Goal: Task Accomplishment & Management: Complete application form

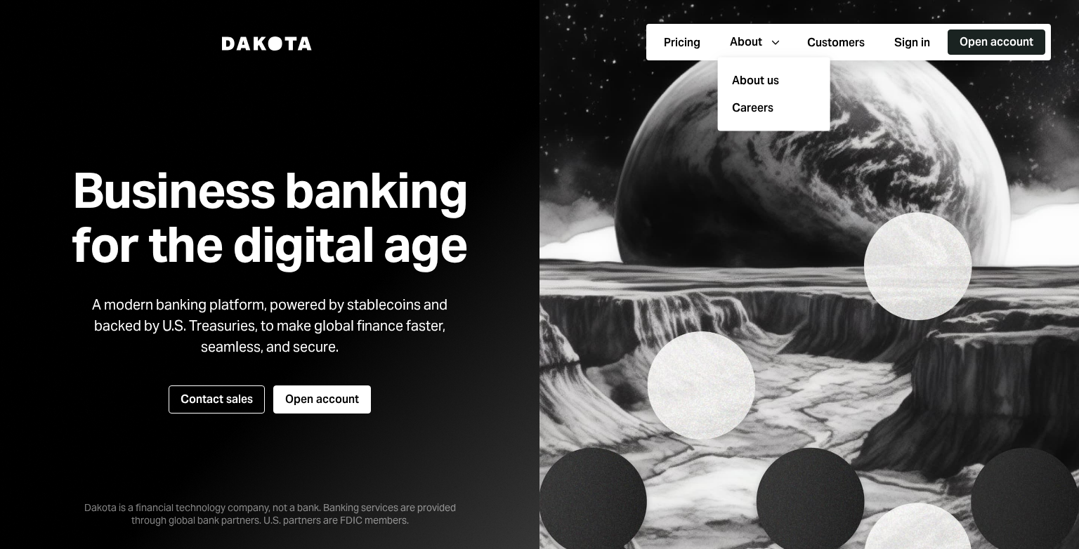
click at [1015, 37] on button "Open account" at bounding box center [996, 41] width 98 height 25
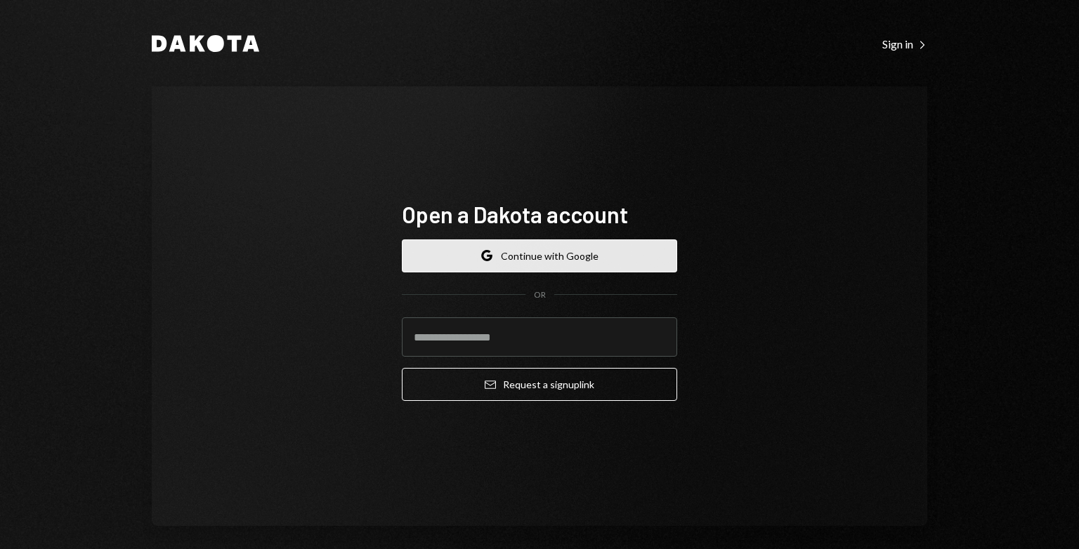
click at [610, 258] on button "Google Continue with Google" at bounding box center [539, 255] width 275 height 33
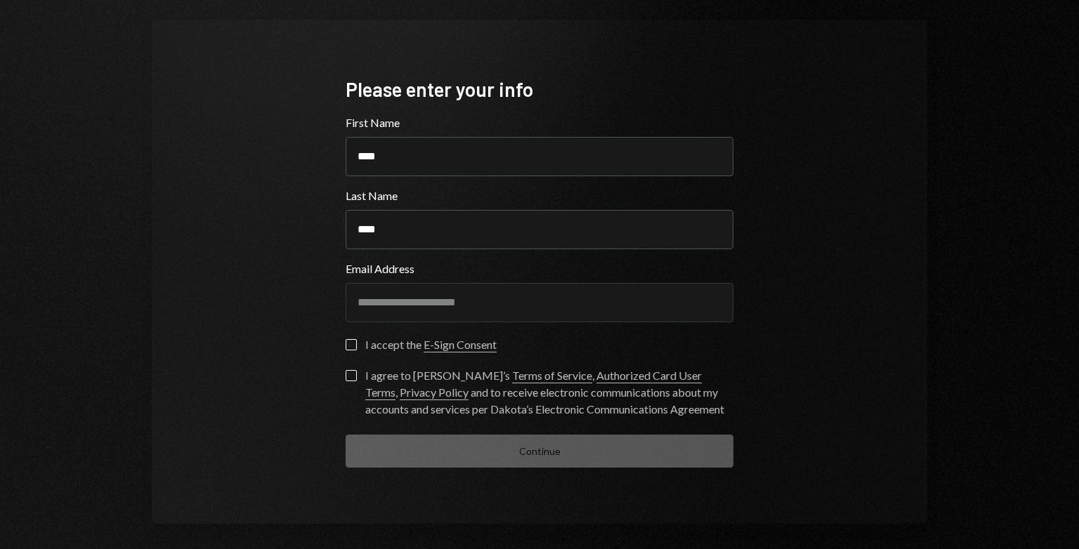
scroll to position [72, 0]
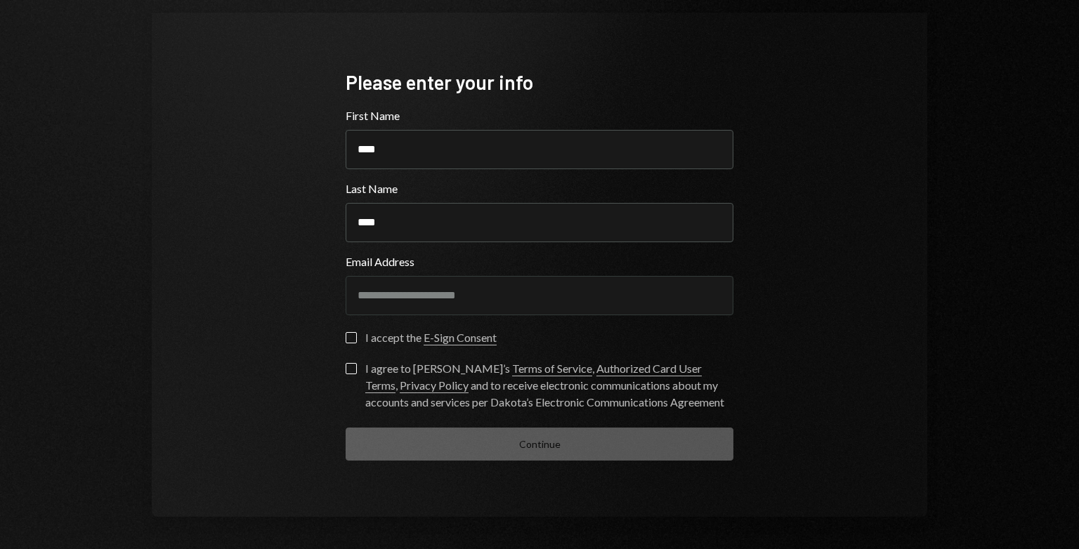
click at [351, 341] on button "I accept the E-Sign Consent" at bounding box center [351, 337] width 11 height 11
click at [346, 367] on button "I agree to Dakota’s Terms of Service , Authorized Card User Terms , Privacy Pol…" at bounding box center [351, 368] width 11 height 11
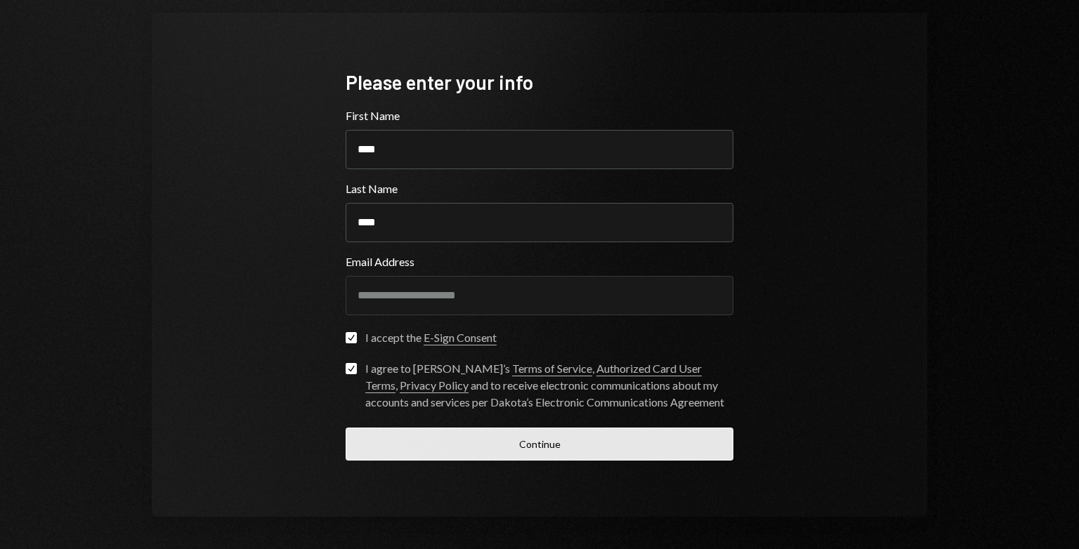
click at [553, 449] on button "Continue" at bounding box center [540, 444] width 388 height 33
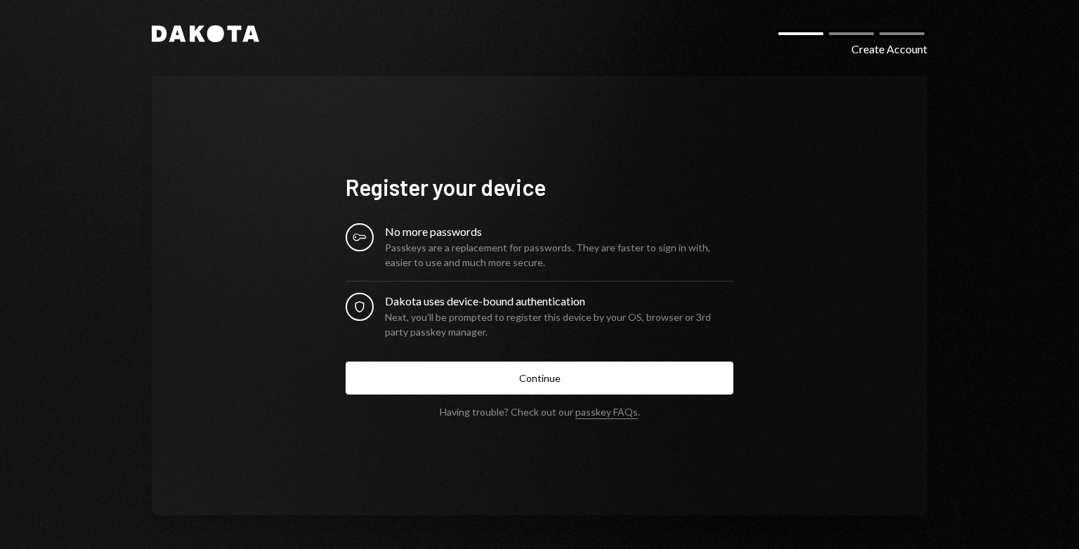
scroll to position [8, 0]
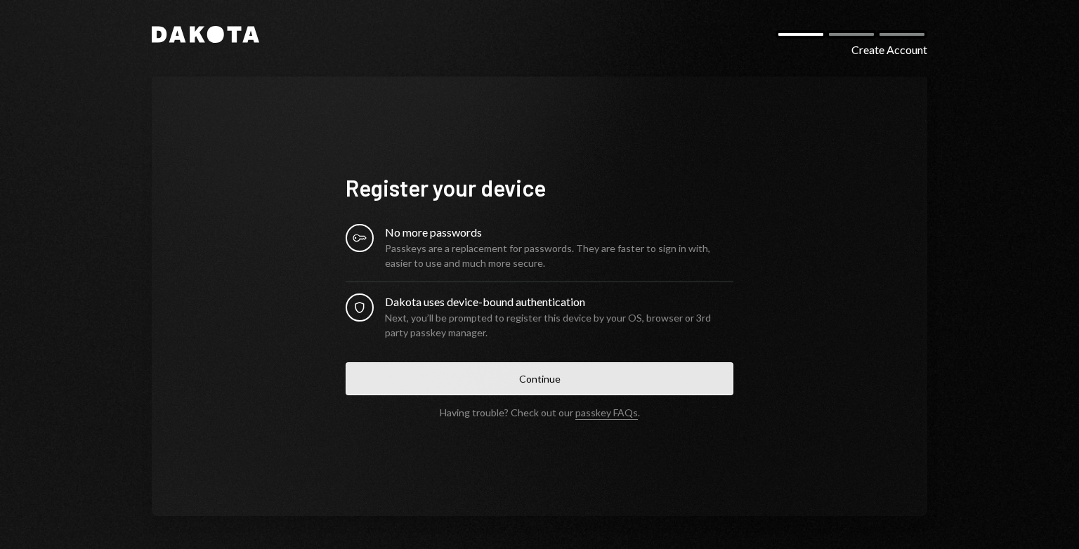
click at [499, 372] on button "Continue" at bounding box center [540, 378] width 388 height 33
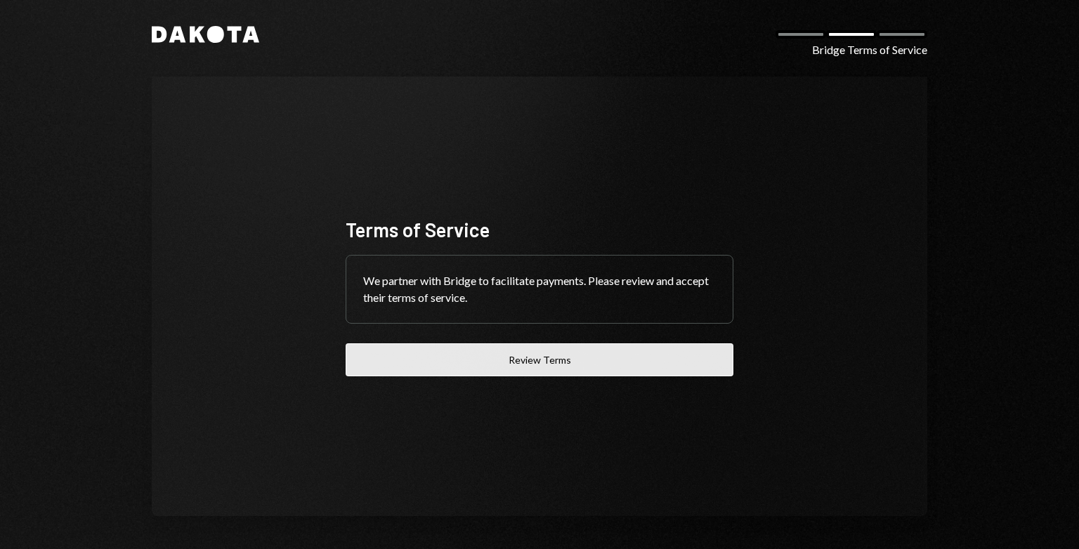
click at [482, 364] on button "Review Terms" at bounding box center [540, 359] width 388 height 33
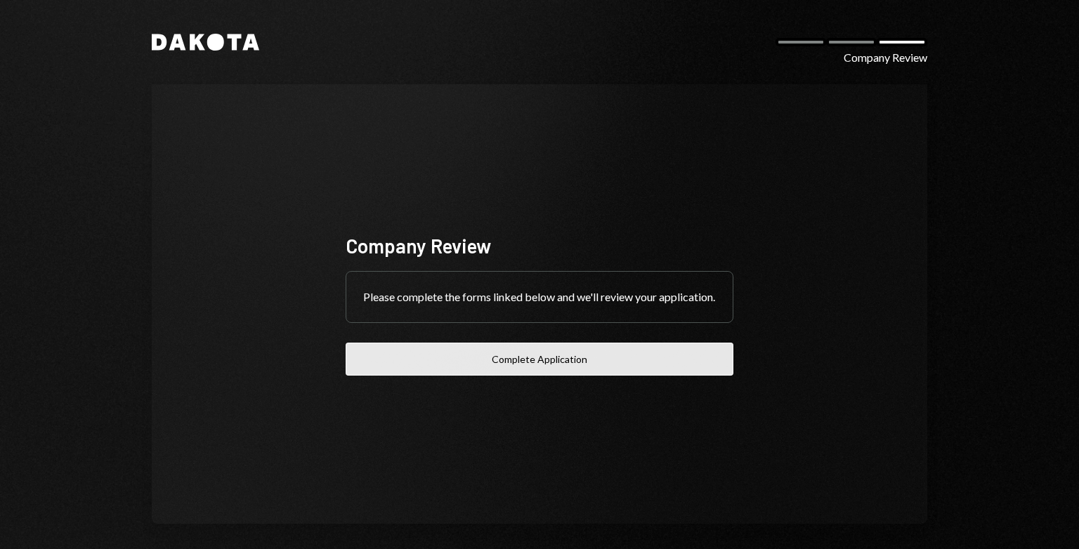
click at [591, 367] on button "Complete Application" at bounding box center [540, 359] width 388 height 33
